Goal: Transaction & Acquisition: Purchase product/service

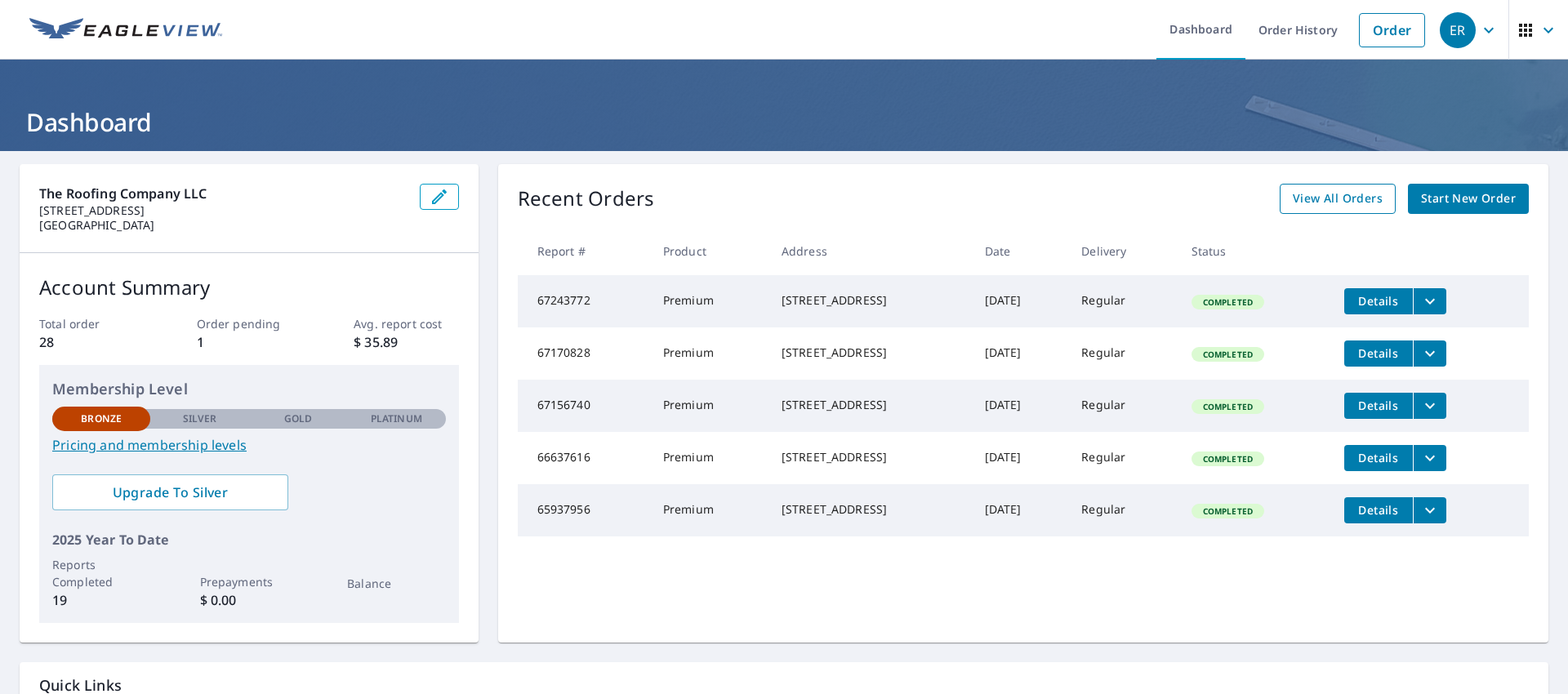
click at [1336, 200] on span "View All Orders" at bounding box center [1337, 199] width 90 height 20
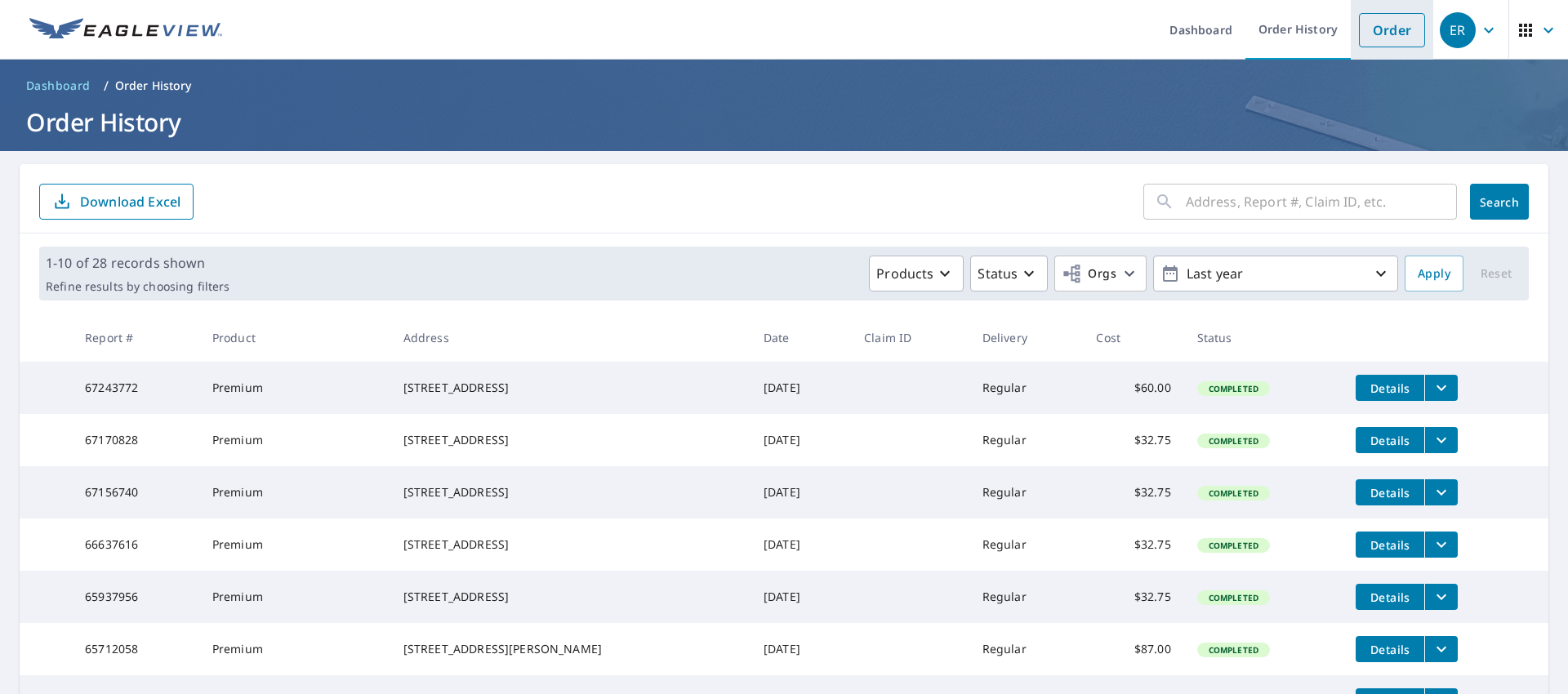
click at [1417, 25] on link "Order" at bounding box center [1392, 29] width 66 height 34
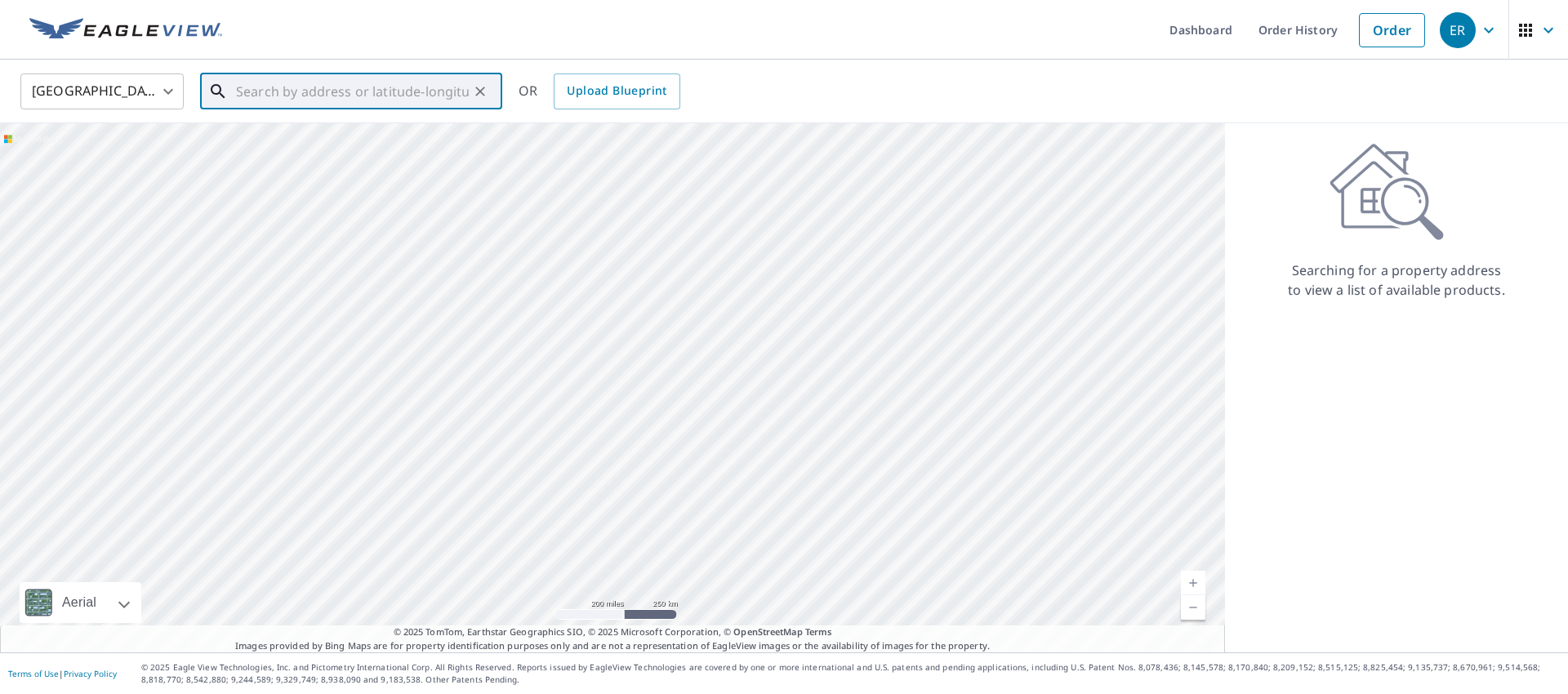
click at [427, 96] on input "text" at bounding box center [352, 91] width 233 height 46
click at [331, 76] on input "text" at bounding box center [352, 91] width 233 height 46
click at [342, 158] on p "[GEOGRAPHIC_DATA][PERSON_NAME]" at bounding box center [360, 157] width 256 height 17
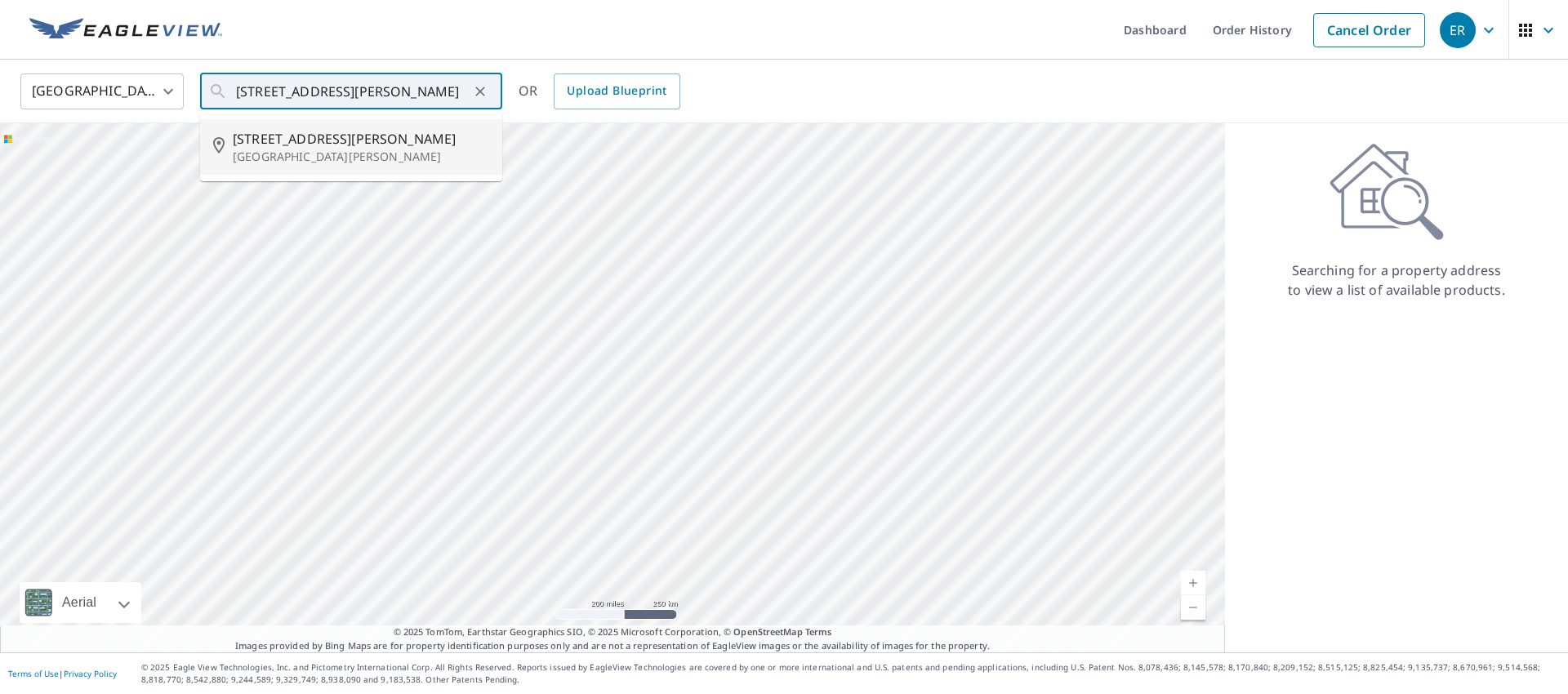
type input "[STREET_ADDRESS][PERSON_NAME][PERSON_NAME]"
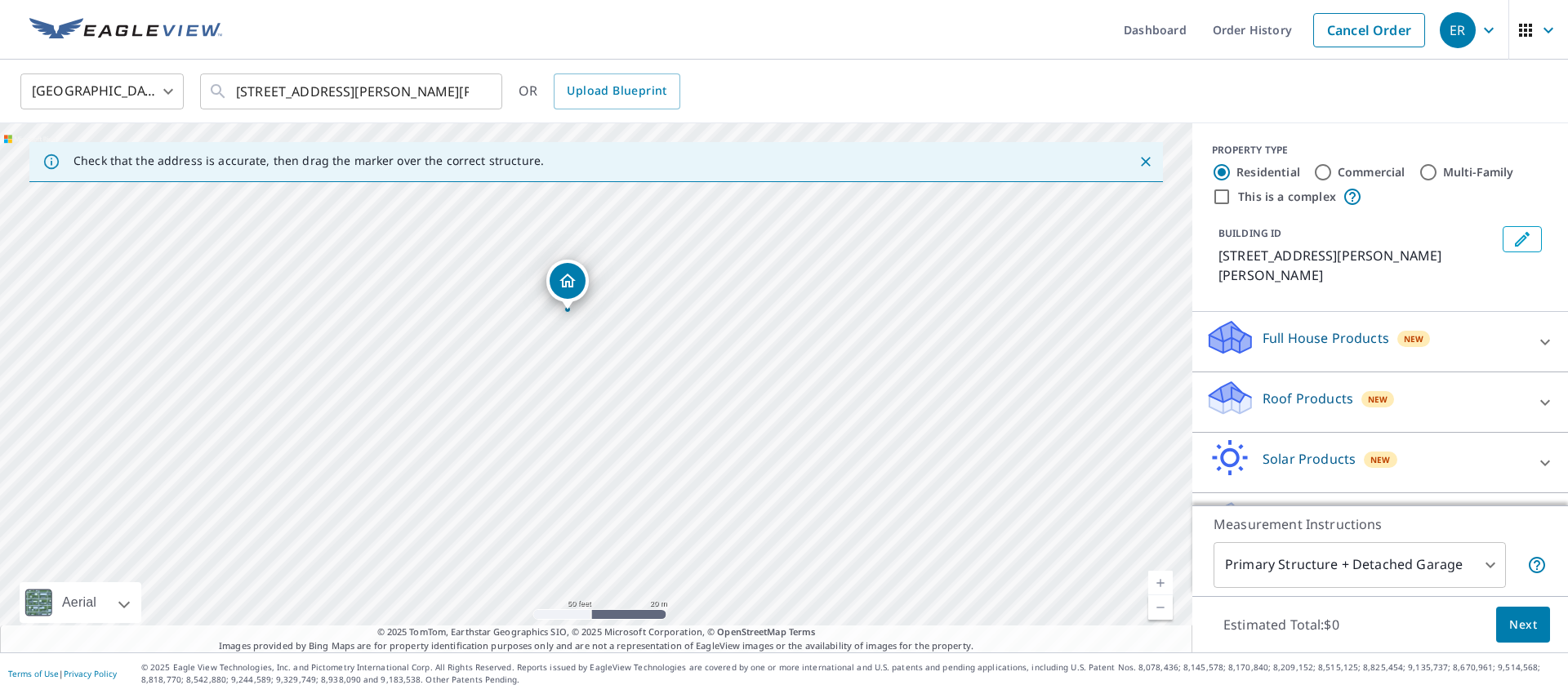
drag, startPoint x: 524, startPoint y: 422, endPoint x: 820, endPoint y: 326, distance: 311.2
click at [820, 326] on div "[STREET_ADDRESS][PERSON_NAME][PERSON_NAME]" at bounding box center [596, 387] width 1192 height 529
drag, startPoint x: 765, startPoint y: 429, endPoint x: 739, endPoint y: 422, distance: 26.9
click at [739, 422] on div "[STREET_ADDRESS][PERSON_NAME][PERSON_NAME]" at bounding box center [596, 387] width 1192 height 529
click at [1332, 328] on p "Full House Products" at bounding box center [1325, 338] width 127 height 19
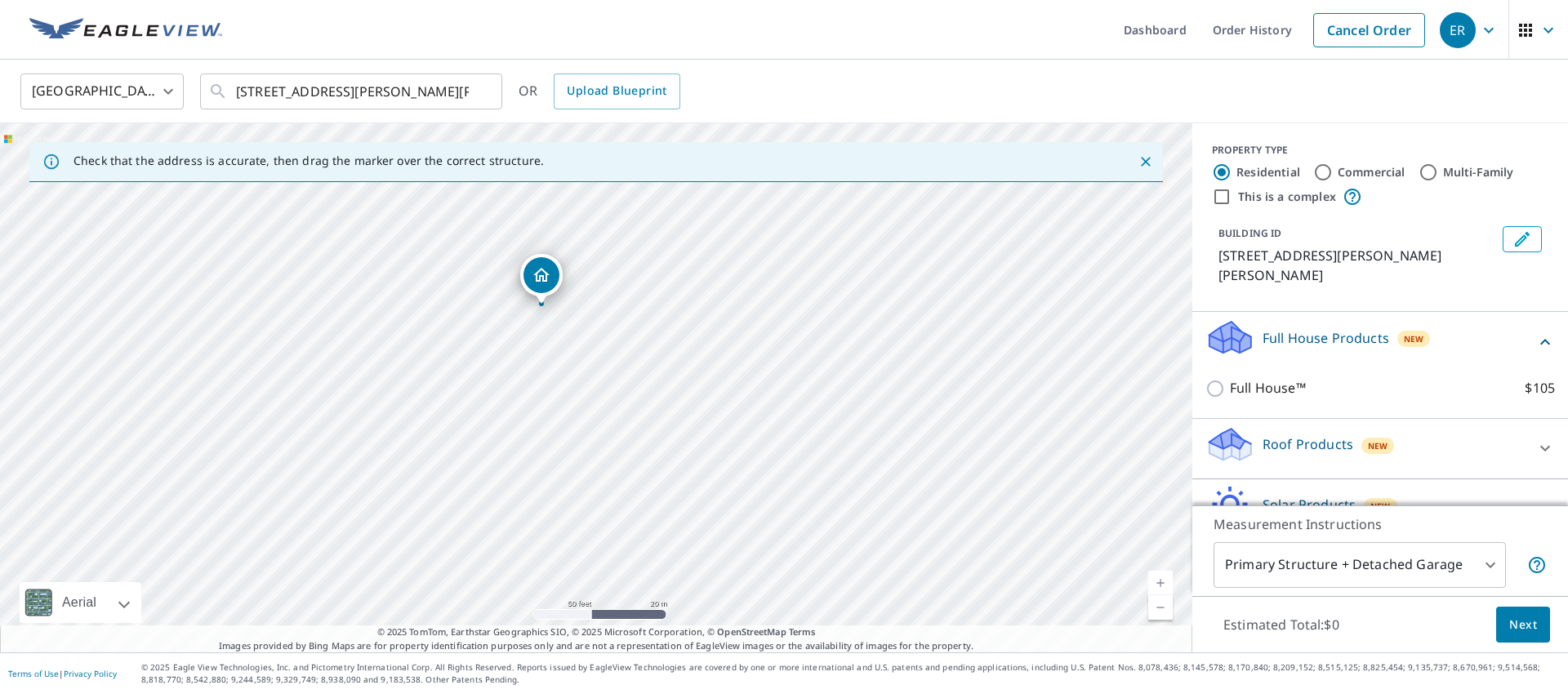
click at [1332, 328] on p "Full House Products" at bounding box center [1325, 338] width 127 height 19
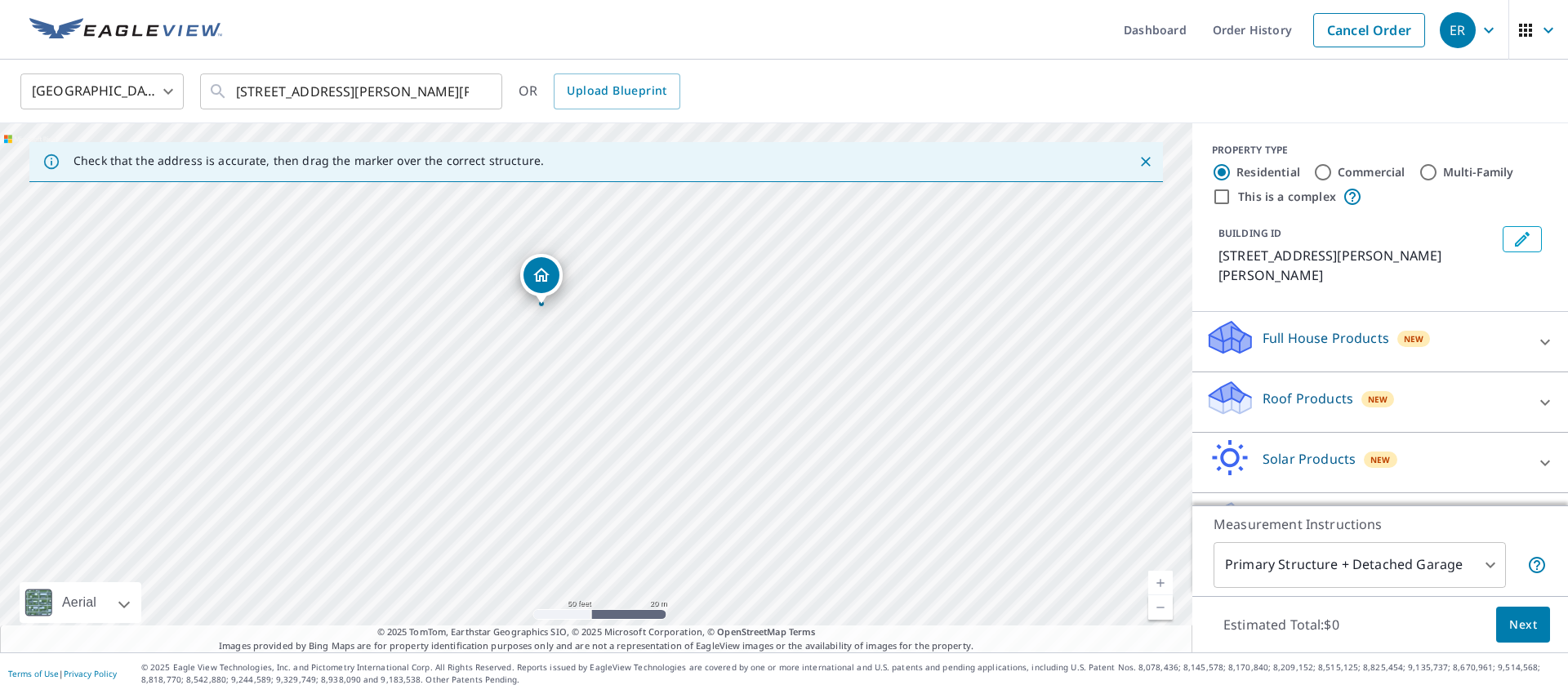
click at [1302, 403] on div "Roof Products New" at bounding box center [1365, 402] width 320 height 47
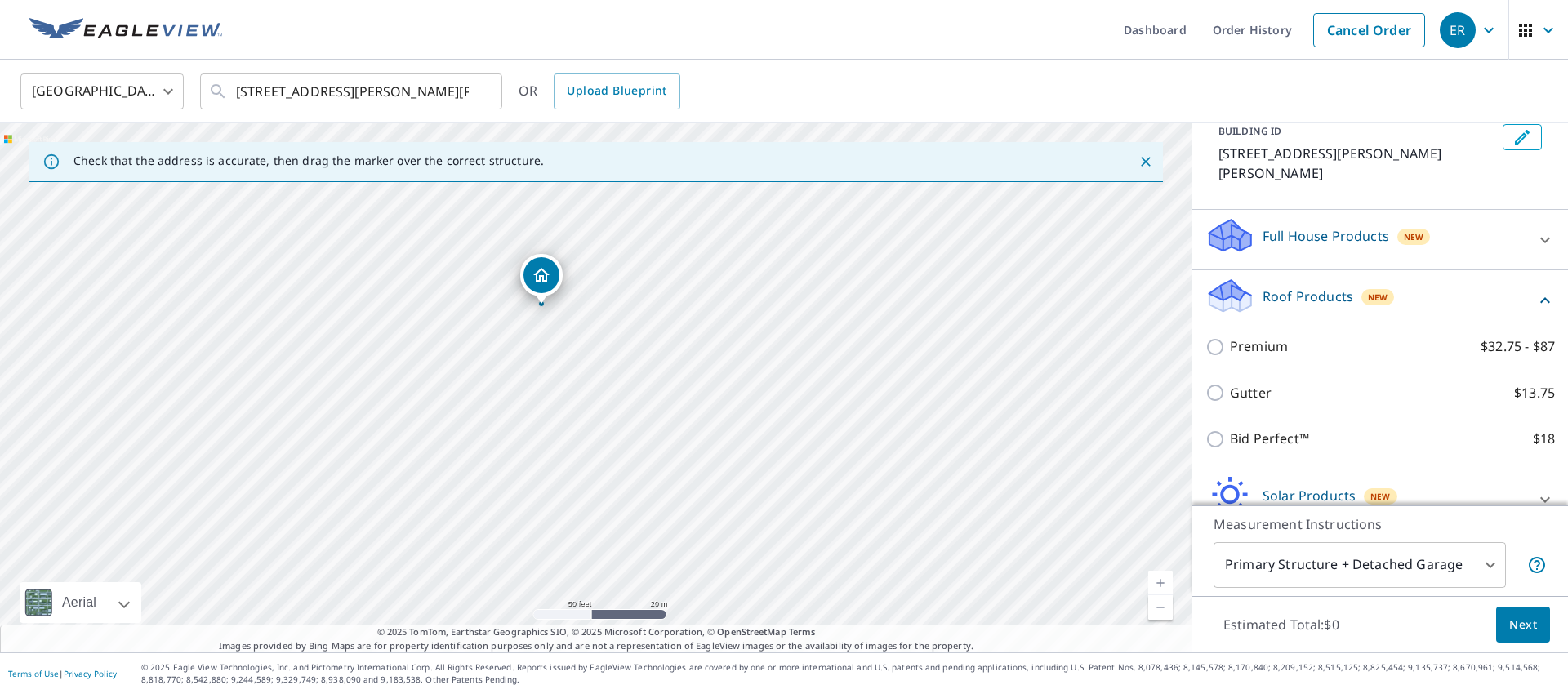
scroll to position [103, 0]
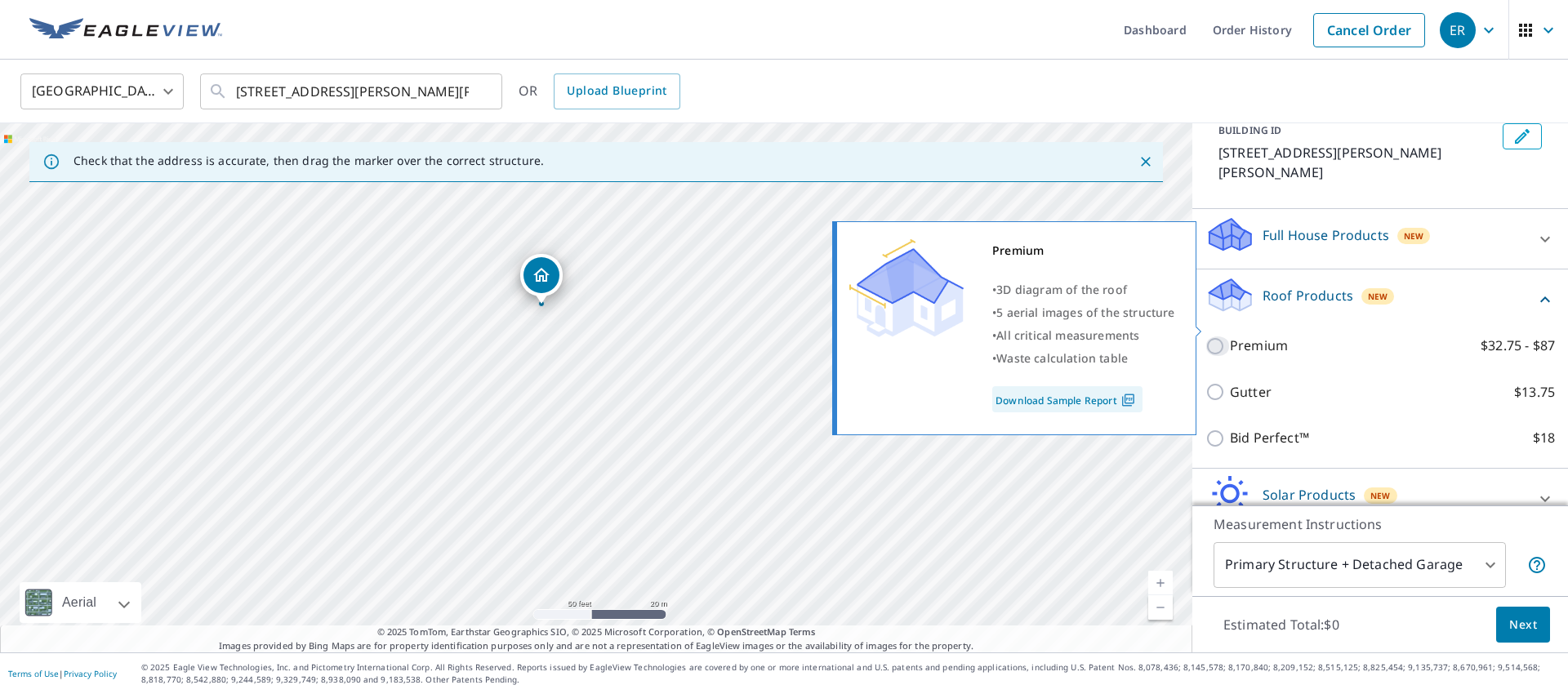
click at [1218, 336] on input "Premium $32.75 - $87" at bounding box center [1217, 346] width 24 height 19
checkbox input "true"
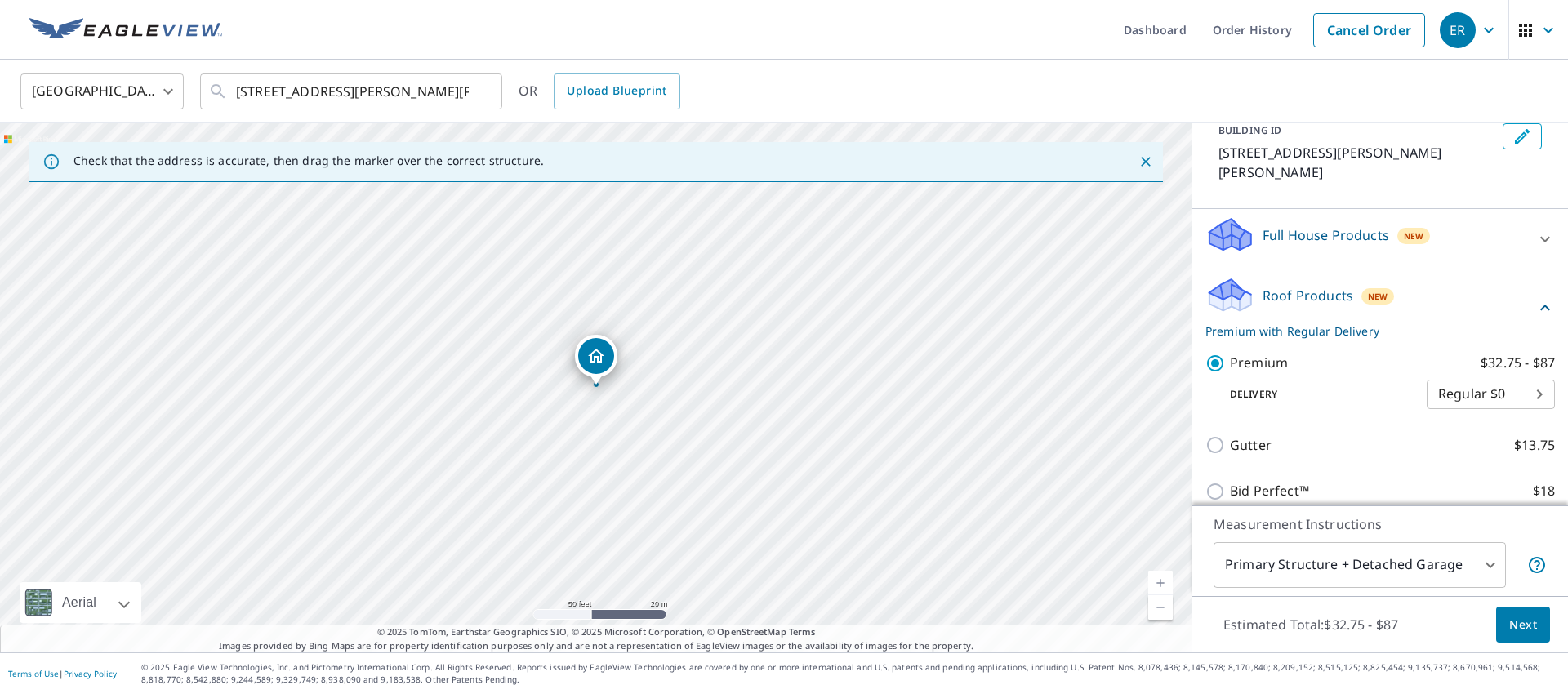
click at [1512, 615] on span "Next" at bounding box center [1522, 624] width 28 height 20
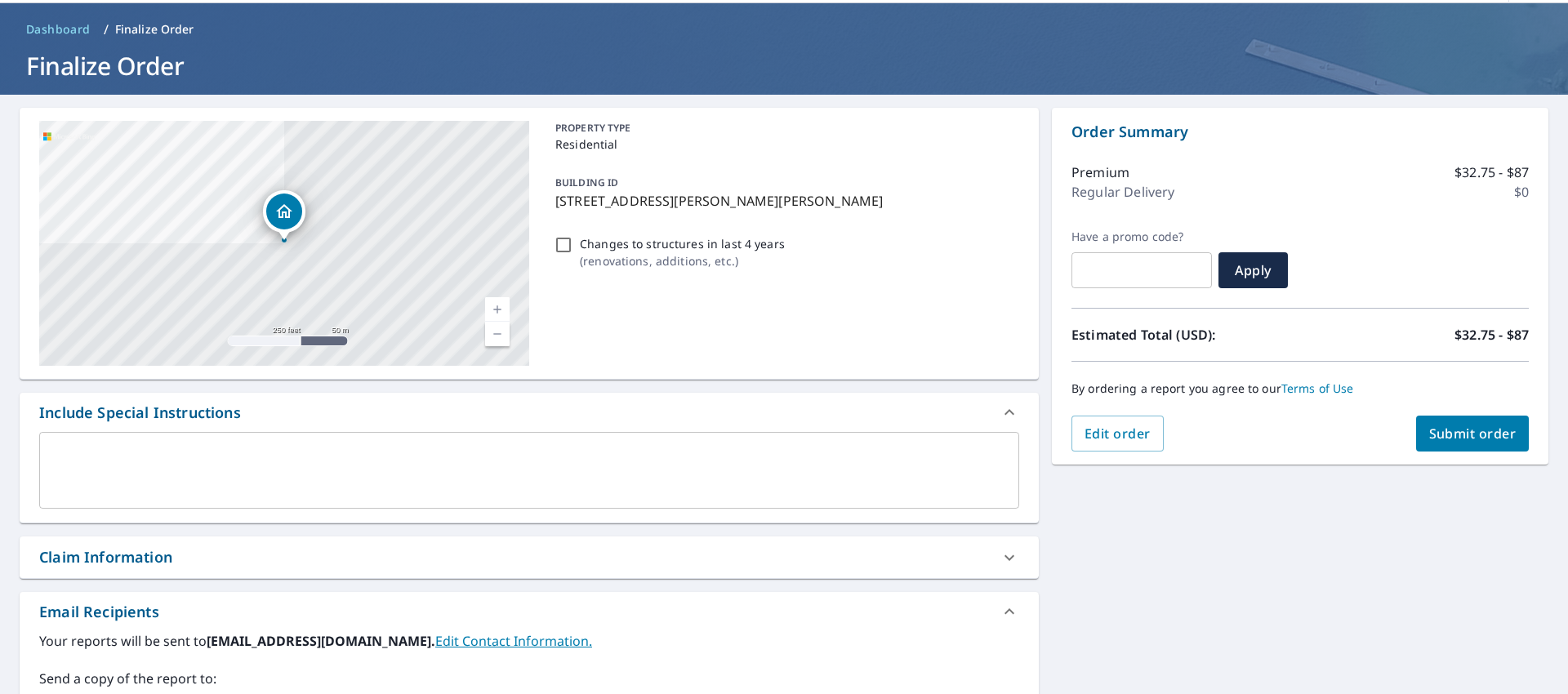
scroll to position [57, 0]
click at [1479, 445] on button "Submit order" at bounding box center [1473, 432] width 114 height 36
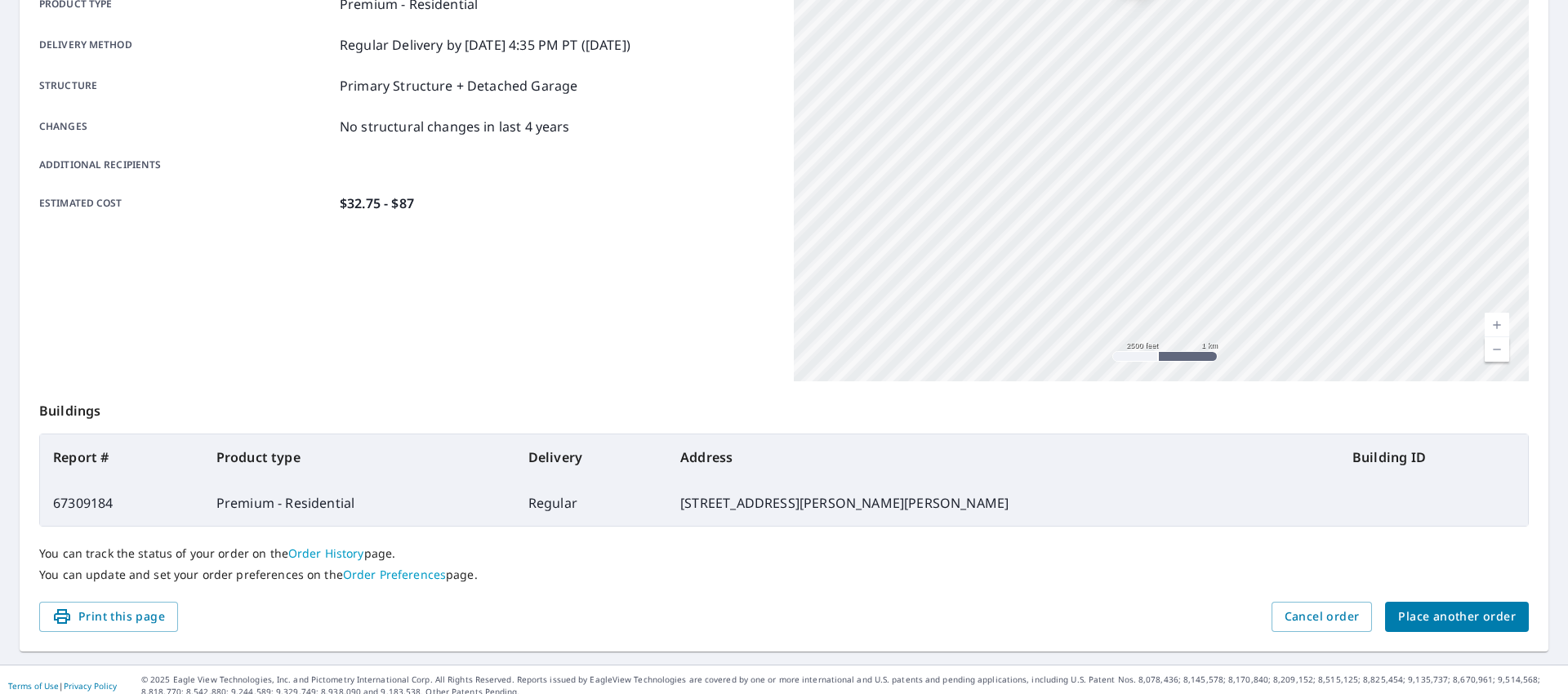
scroll to position [267, 0]
